Goal: Check status: Check status

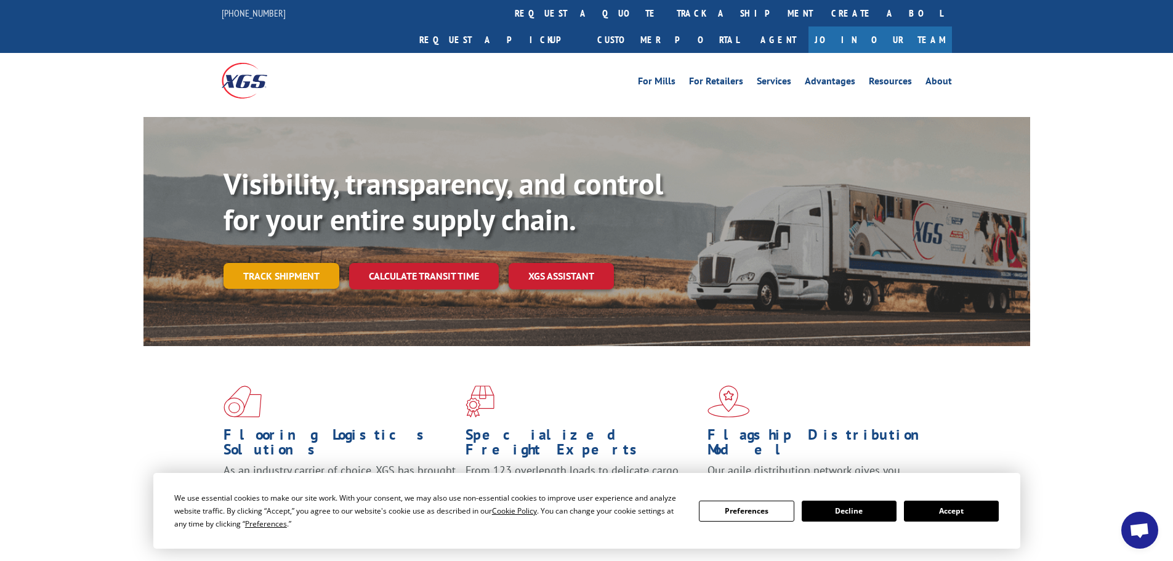
click at [299, 263] on link "Track shipment" at bounding box center [281, 276] width 116 height 26
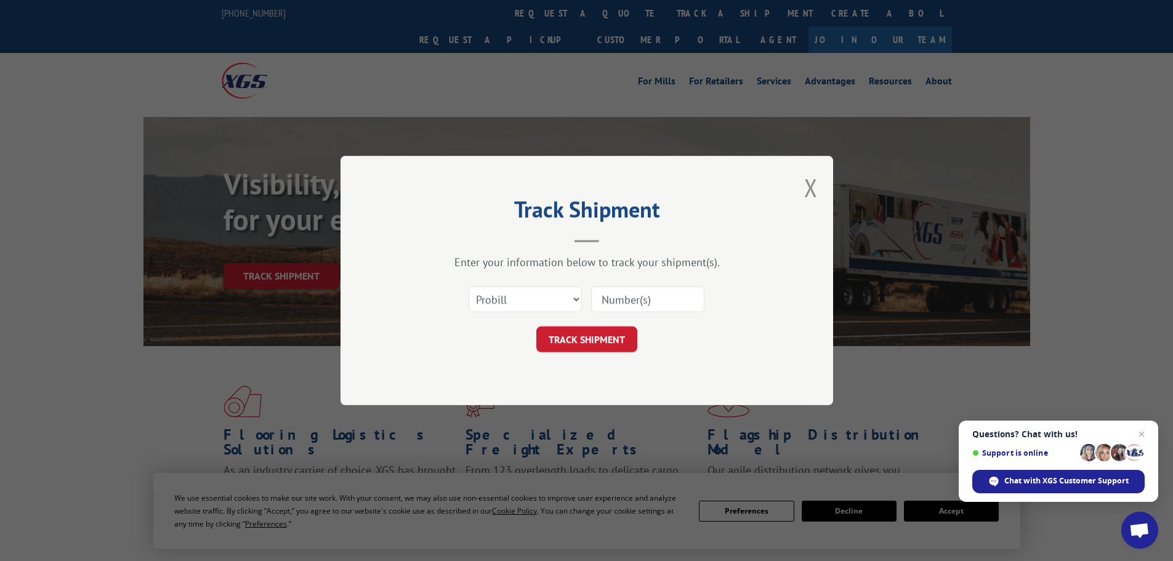
paste input "6044416"
type input "6044416"
click at [595, 340] on button "TRACK SHIPMENT" at bounding box center [586, 339] width 101 height 26
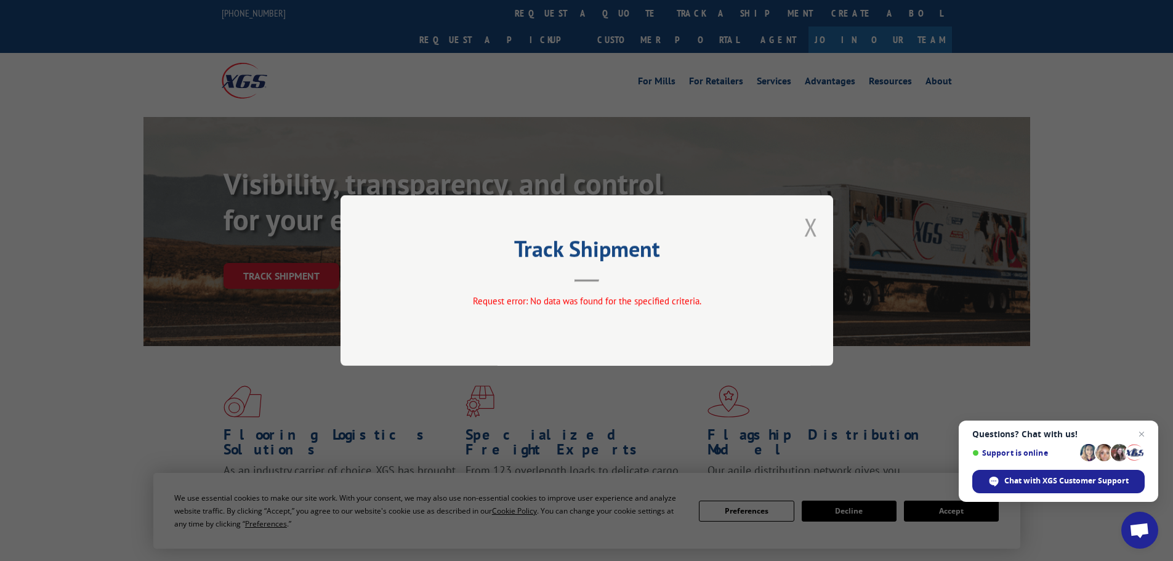
click at [816, 226] on button "Close modal" at bounding box center [811, 227] width 14 height 33
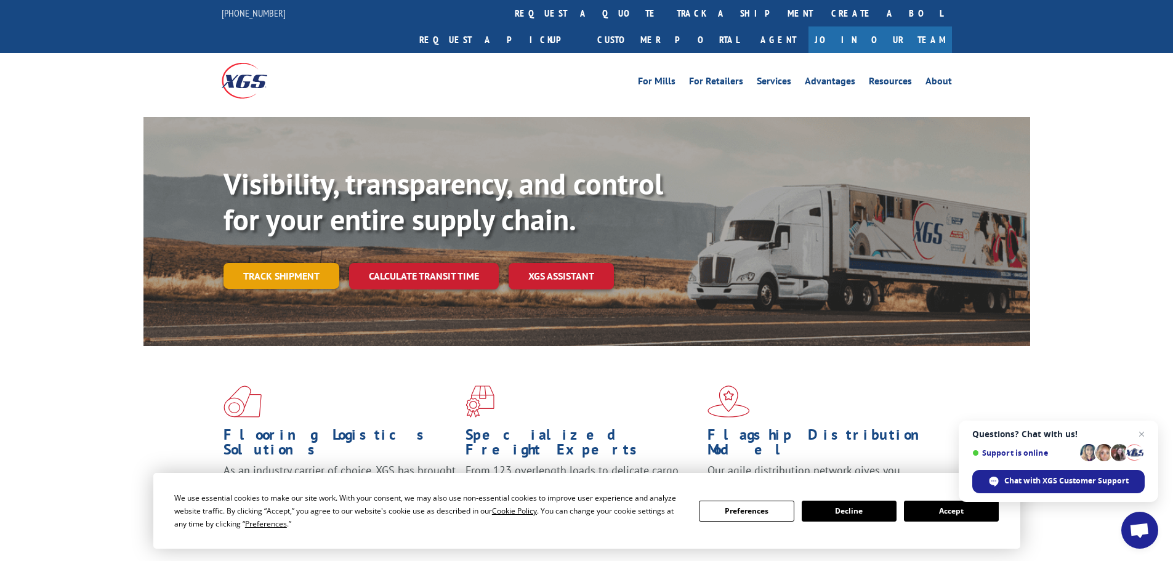
click at [319, 263] on link "Track shipment" at bounding box center [281, 276] width 116 height 26
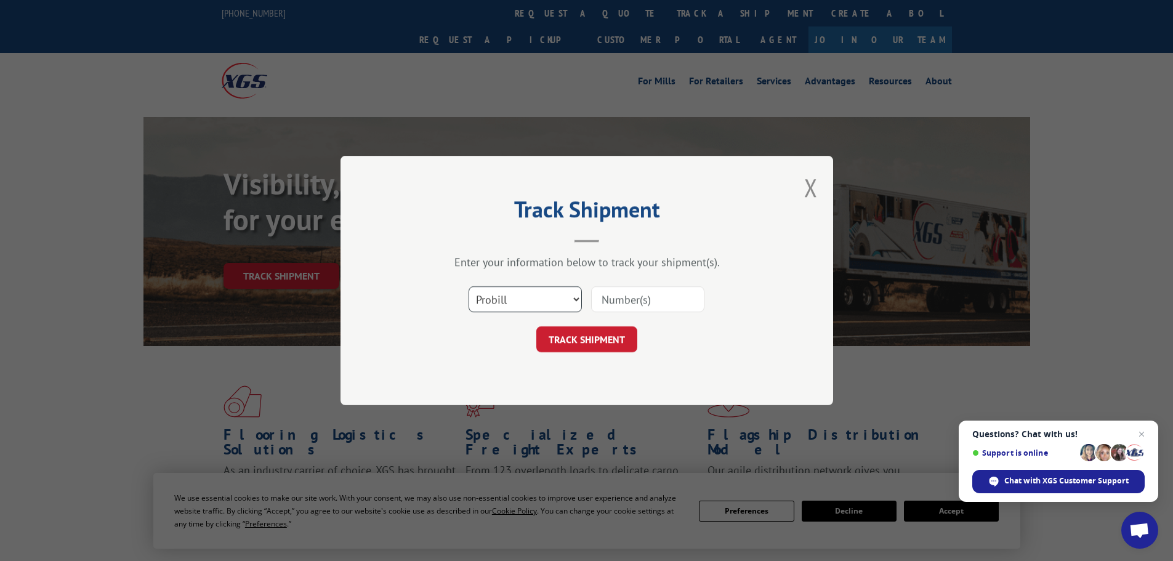
click at [572, 298] on select "Select category... Probill BOL PO" at bounding box center [524, 299] width 113 height 26
select select "bol"
click at [468, 286] on select "Select category... Probill BOL PO" at bounding box center [524, 299] width 113 height 26
paste input "6044416"
type input "6044416"
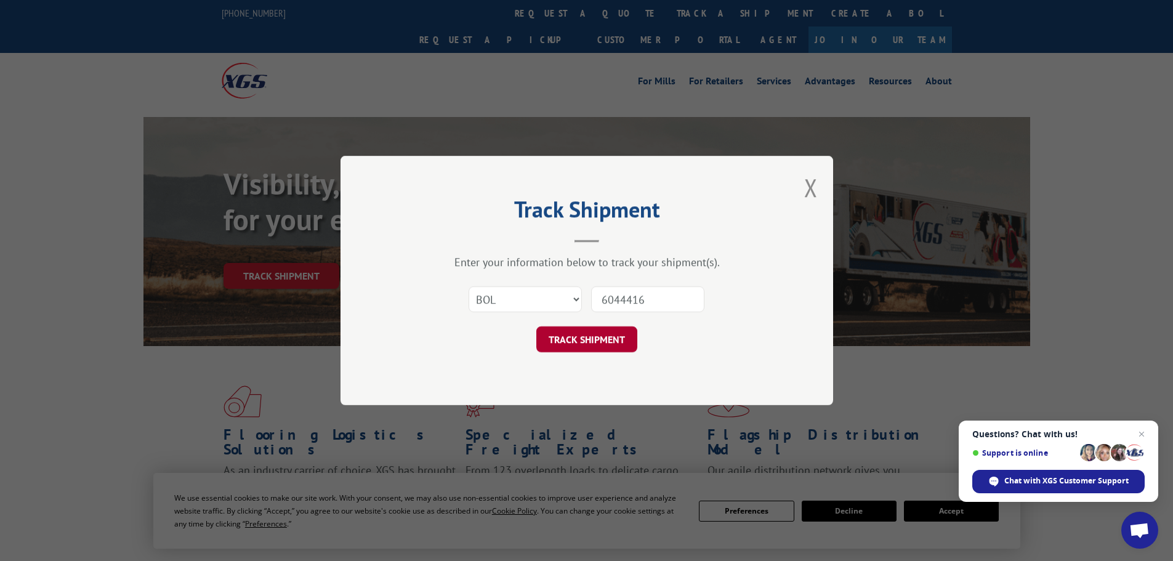
click at [568, 346] on button "TRACK SHIPMENT" at bounding box center [586, 339] width 101 height 26
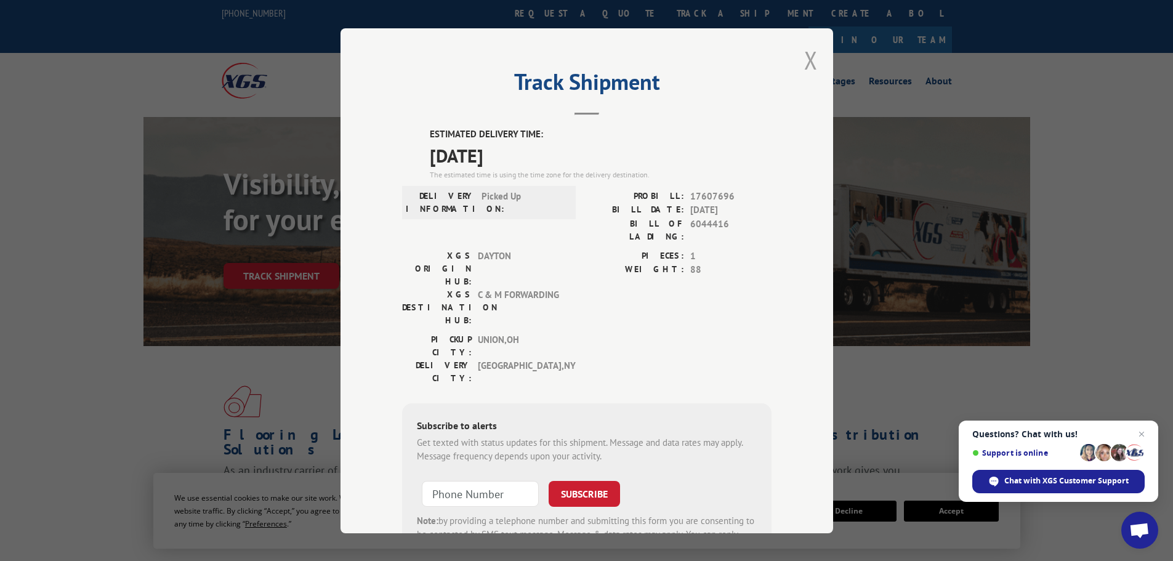
click at [810, 60] on button "Close modal" at bounding box center [811, 60] width 14 height 33
